Goal: Navigation & Orientation: Find specific page/section

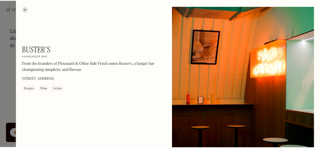
scroll to position [543, 0]
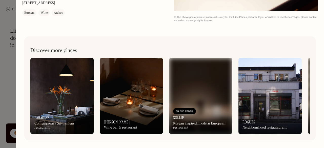
click at [0, 79] on div at bounding box center [162, 74] width 324 height 148
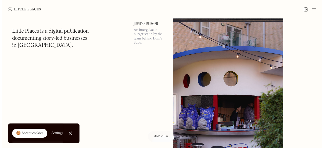
scroll to position [5080, 0]
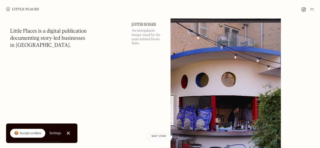
click at [145, 27] on link "Jupiter Burger" at bounding box center [147, 24] width 33 height 4
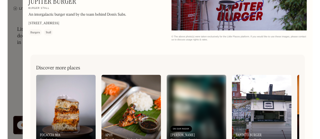
scroll to position [153, 0]
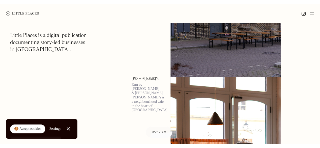
scroll to position [5321, 0]
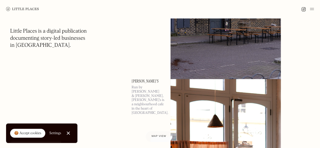
click at [19, 10] on img at bounding box center [22, 9] width 33 height 4
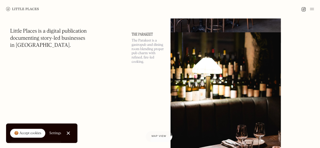
scroll to position [3436, 0]
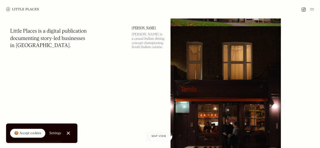
scroll to position [7158, 0]
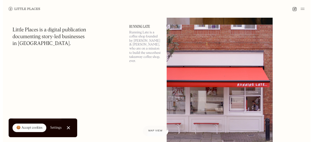
scroll to position [9685, 0]
